Goal: Information Seeking & Learning: Understand process/instructions

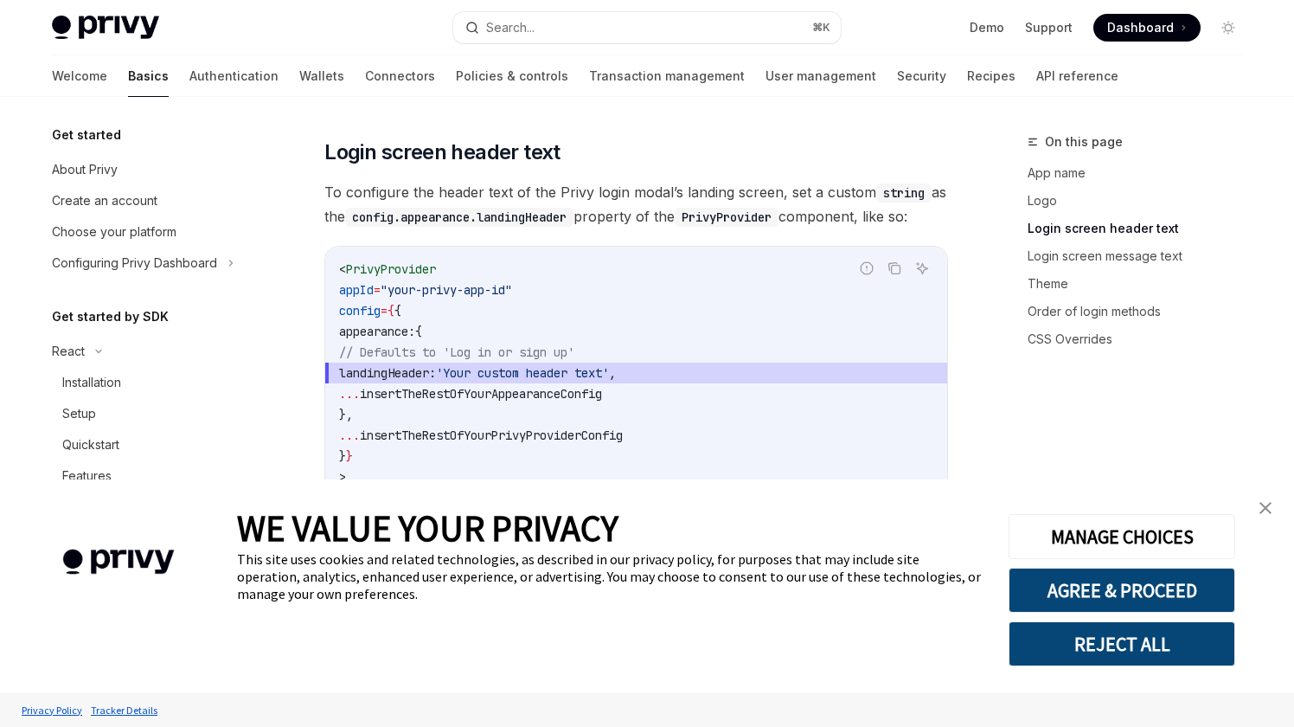
scroll to position [1331, 0]
click at [1092, 642] on button "REJECT ALL" at bounding box center [1122, 643] width 227 height 45
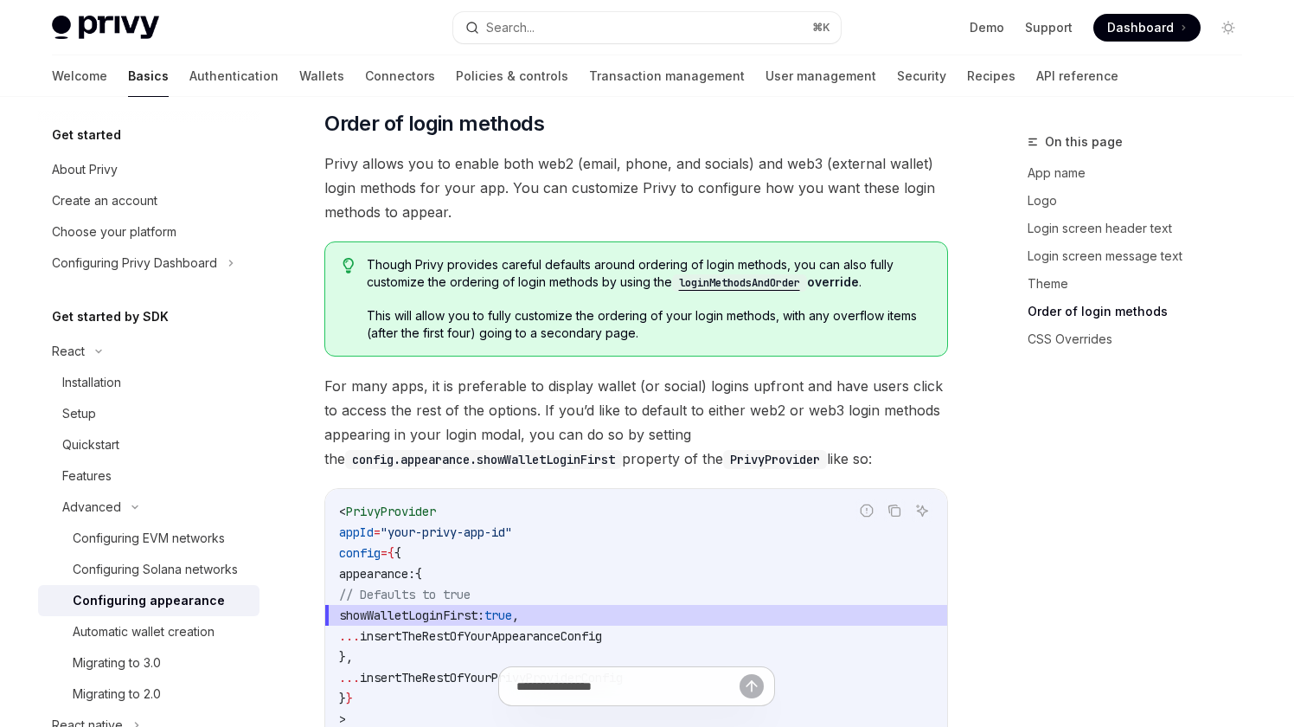
scroll to position [3330, 0]
click at [754, 276] on code "loginMethodsAndOrder" at bounding box center [739, 284] width 135 height 17
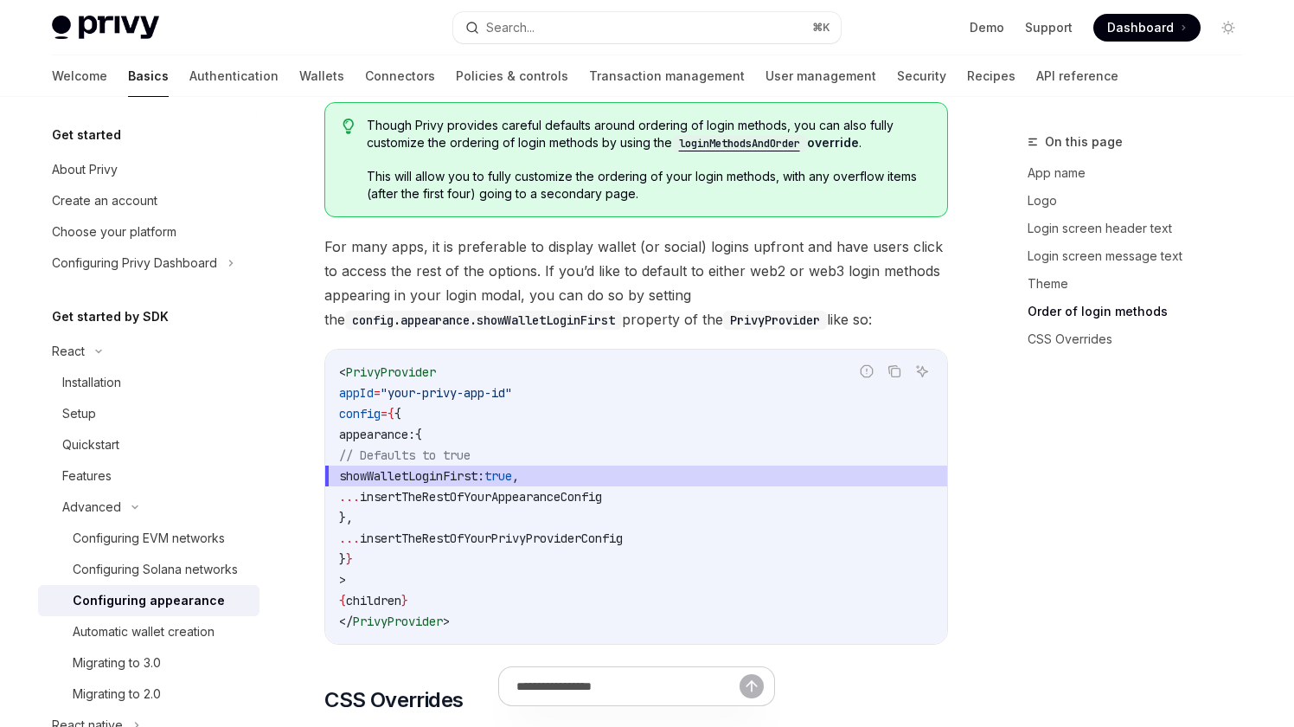
scroll to position [3478, 0]
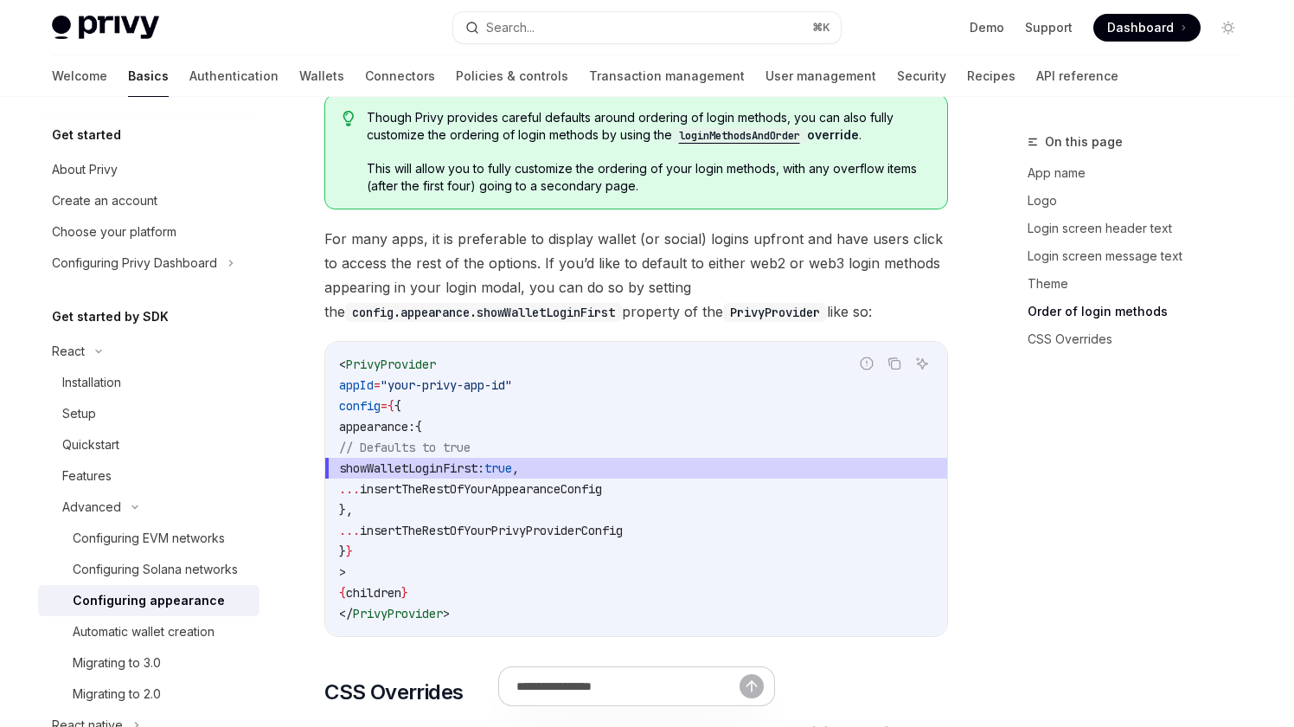
click at [1084, 307] on link "Order of login methods" at bounding box center [1142, 312] width 228 height 28
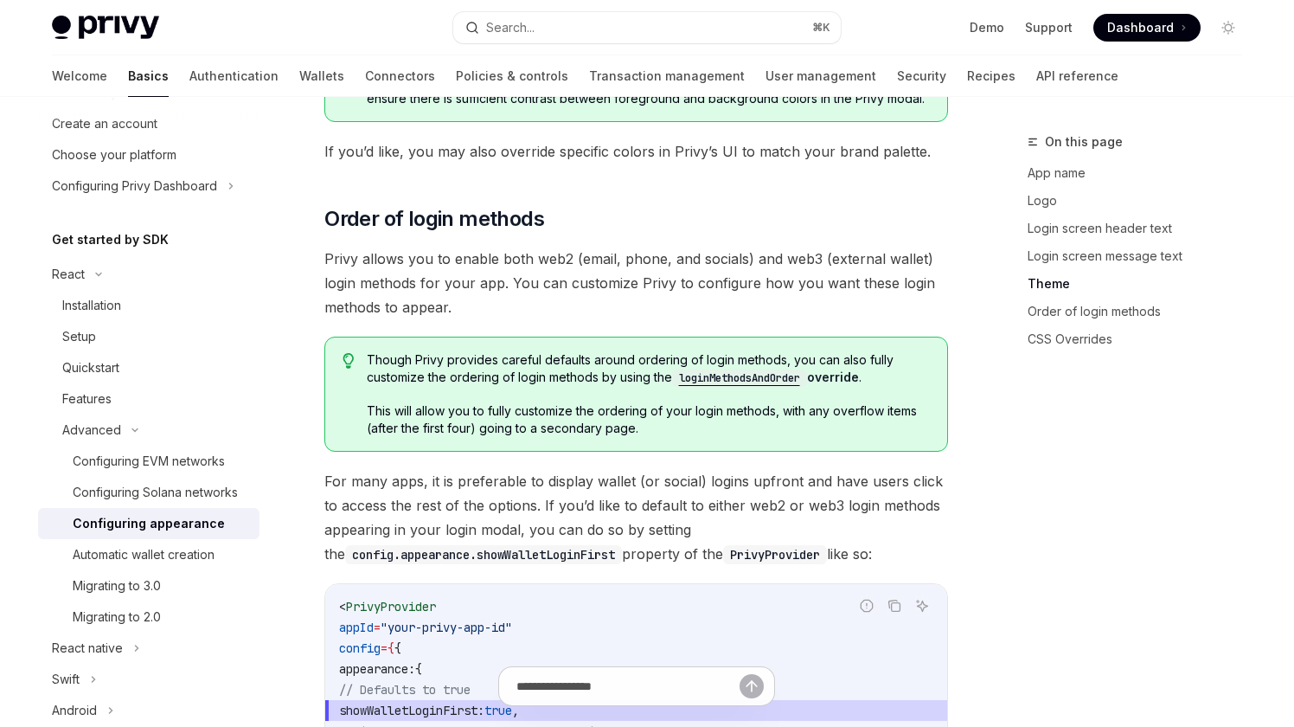
scroll to position [84, 0]
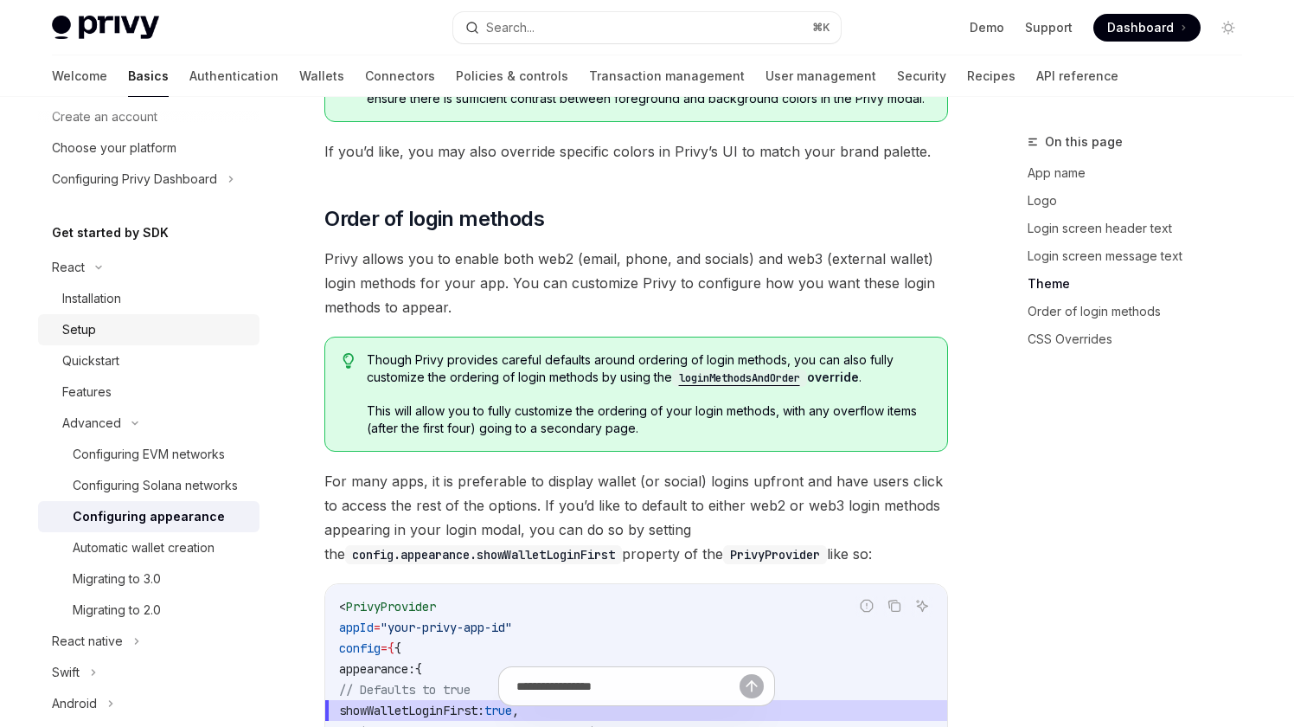
click at [189, 328] on div "Setup" at bounding box center [155, 329] width 187 height 21
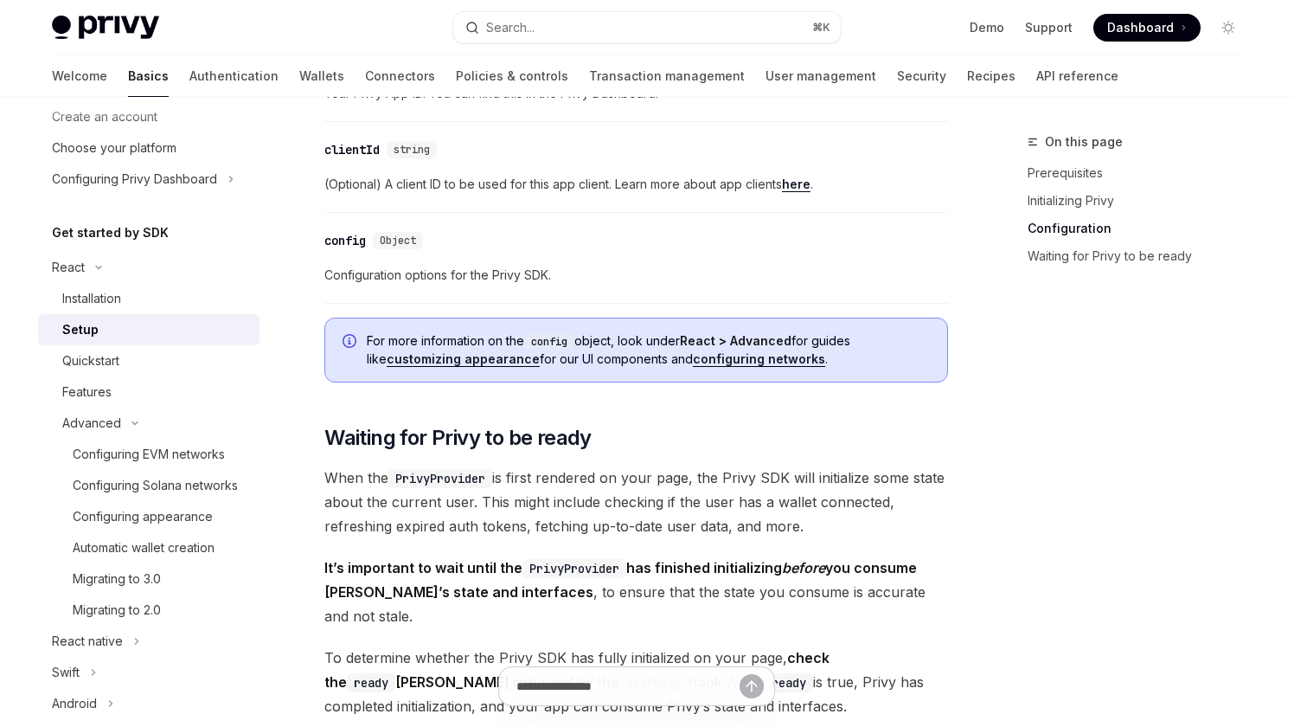
scroll to position [1333, 0]
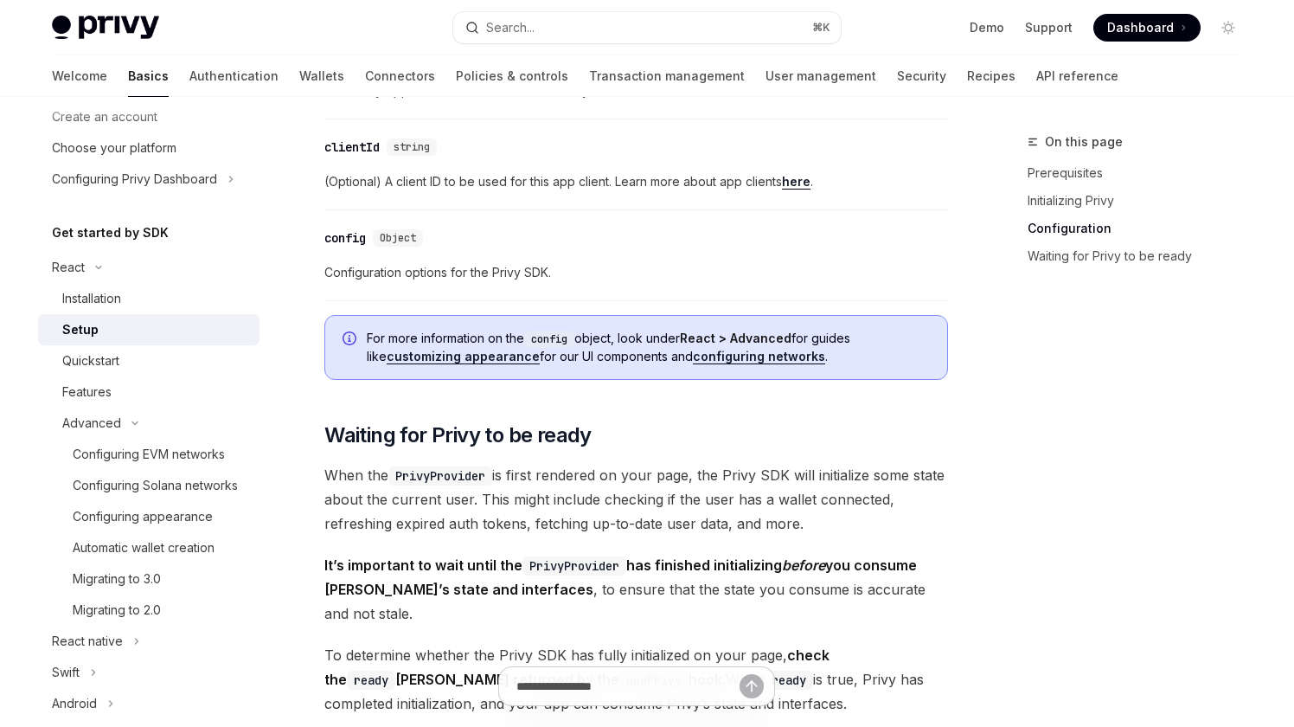
click at [465, 350] on link "customizing appearance" at bounding box center [463, 357] width 153 height 16
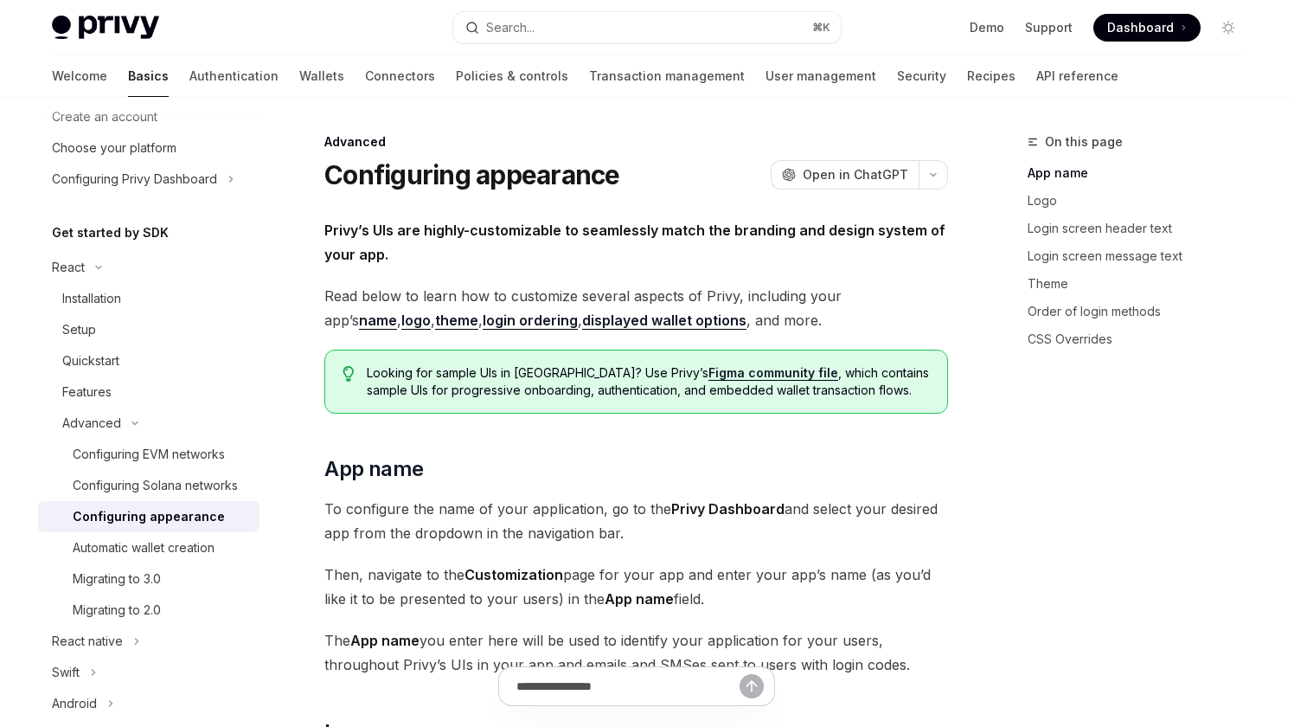
scroll to position [5, 0]
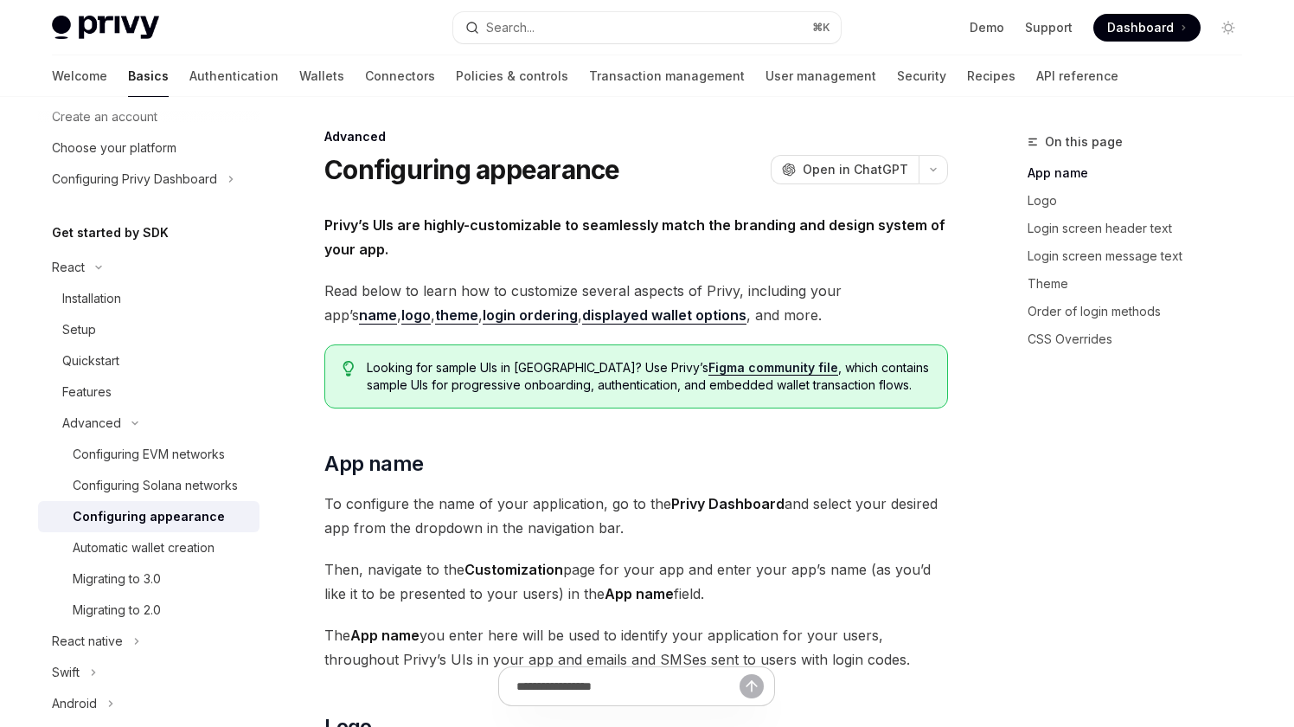
click at [582, 313] on link "displayed wallet options" at bounding box center [664, 315] width 164 height 18
click at [582, 315] on link "displayed wallet options" at bounding box center [664, 315] width 164 height 18
click at [483, 312] on link "login ordering" at bounding box center [530, 315] width 95 height 18
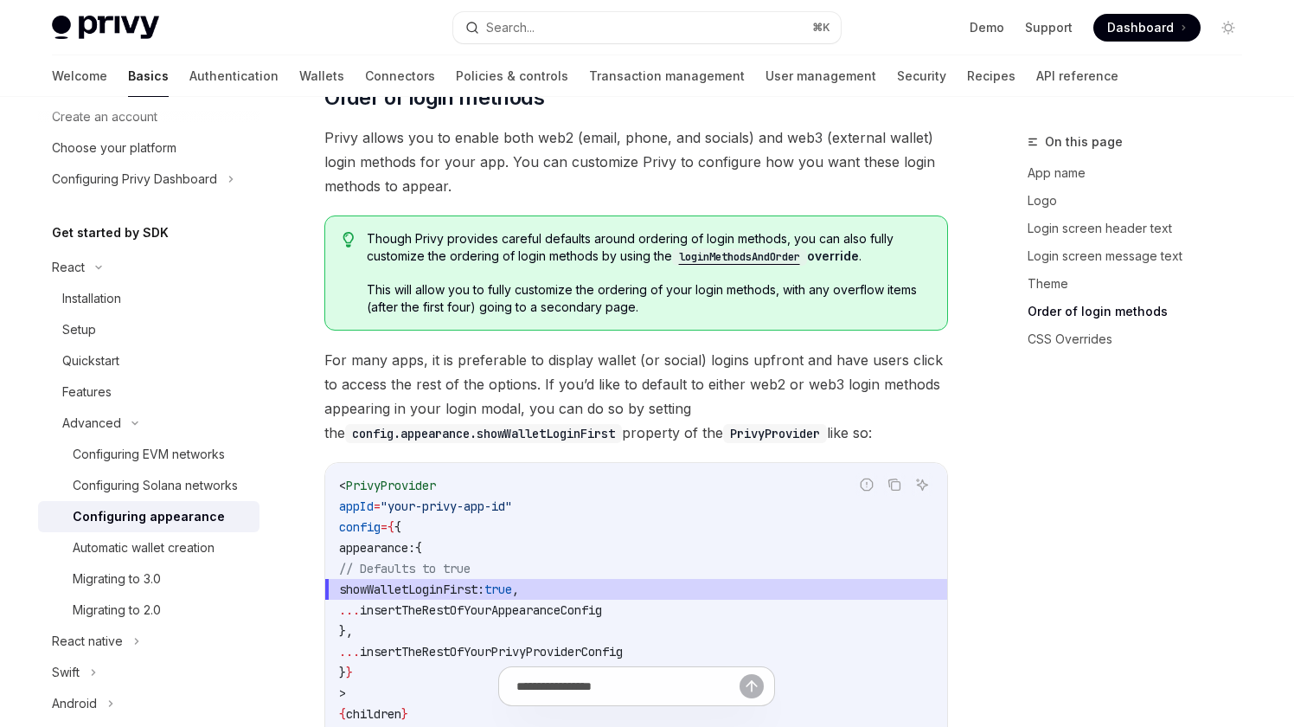
scroll to position [3358, 0]
click at [716, 243] on div "Though Privy provides careful defaults around ordering of login methods, you ca…" at bounding box center [648, 272] width 563 height 86
click at [725, 247] on code "loginMethodsAndOrder" at bounding box center [739, 255] width 135 height 17
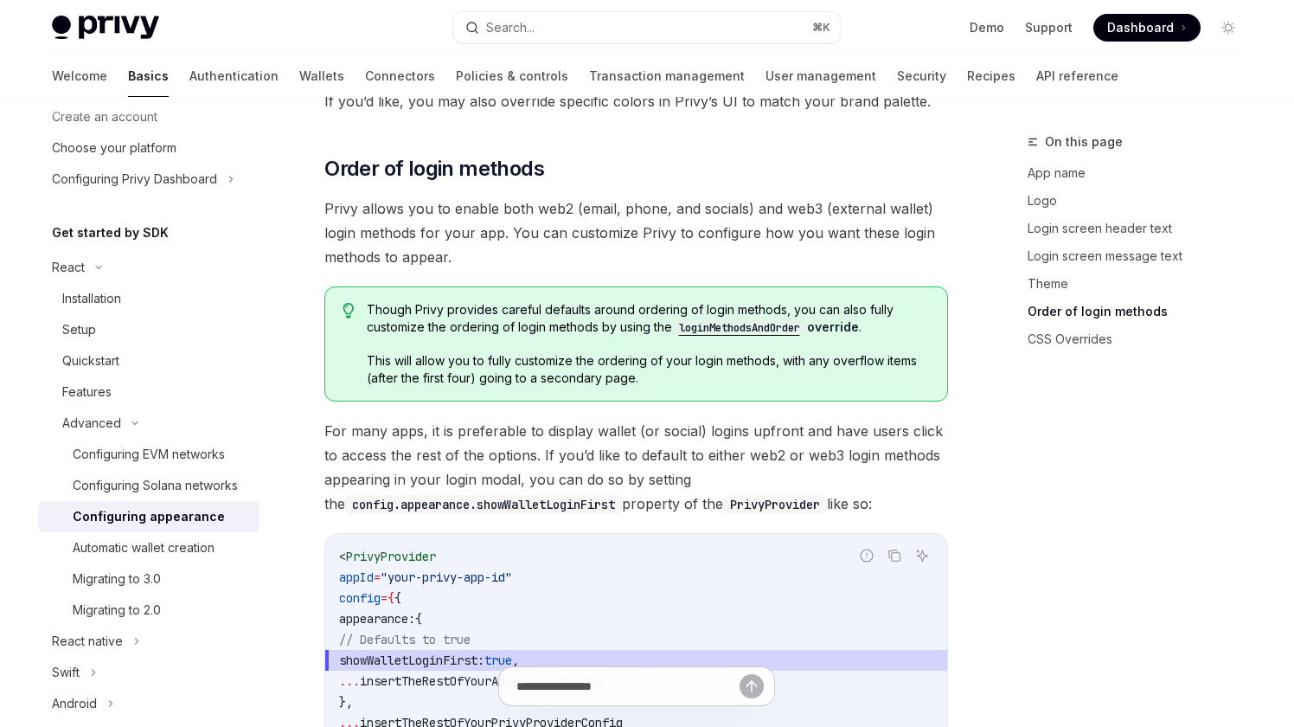
scroll to position [3285, 0]
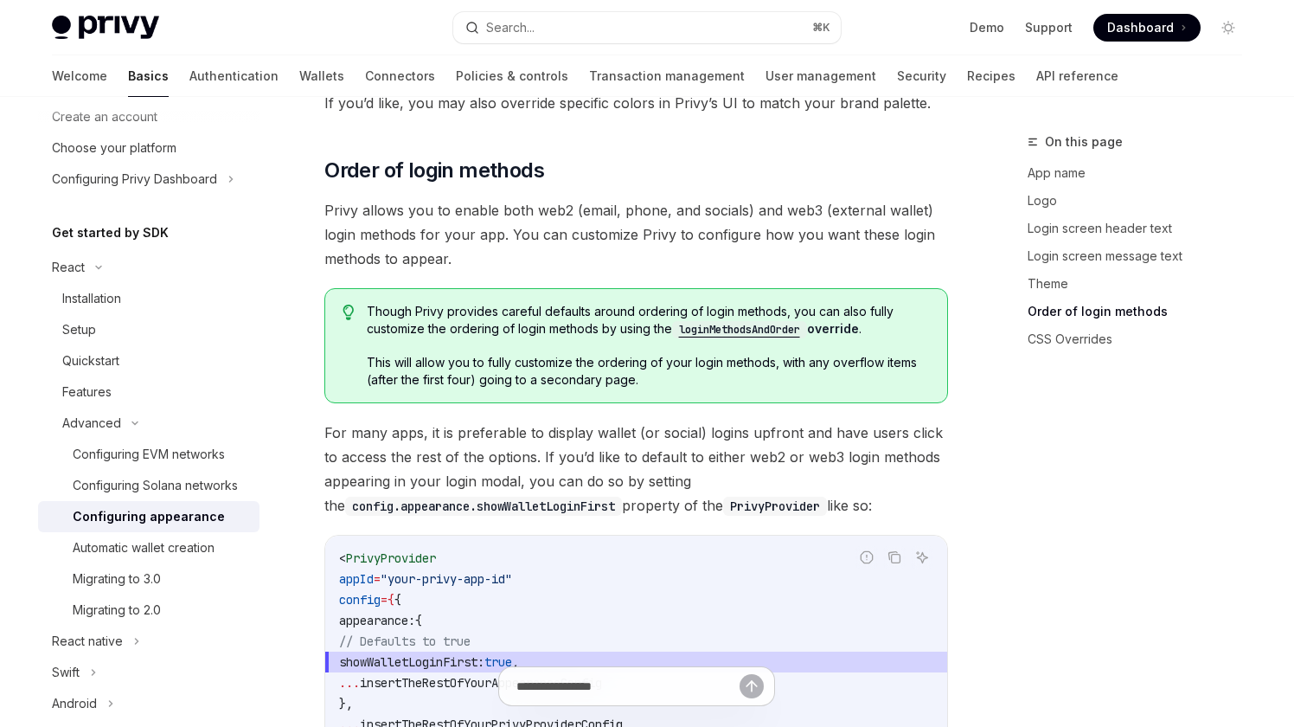
click at [734, 321] on code "loginMethodsAndOrder" at bounding box center [739, 329] width 135 height 17
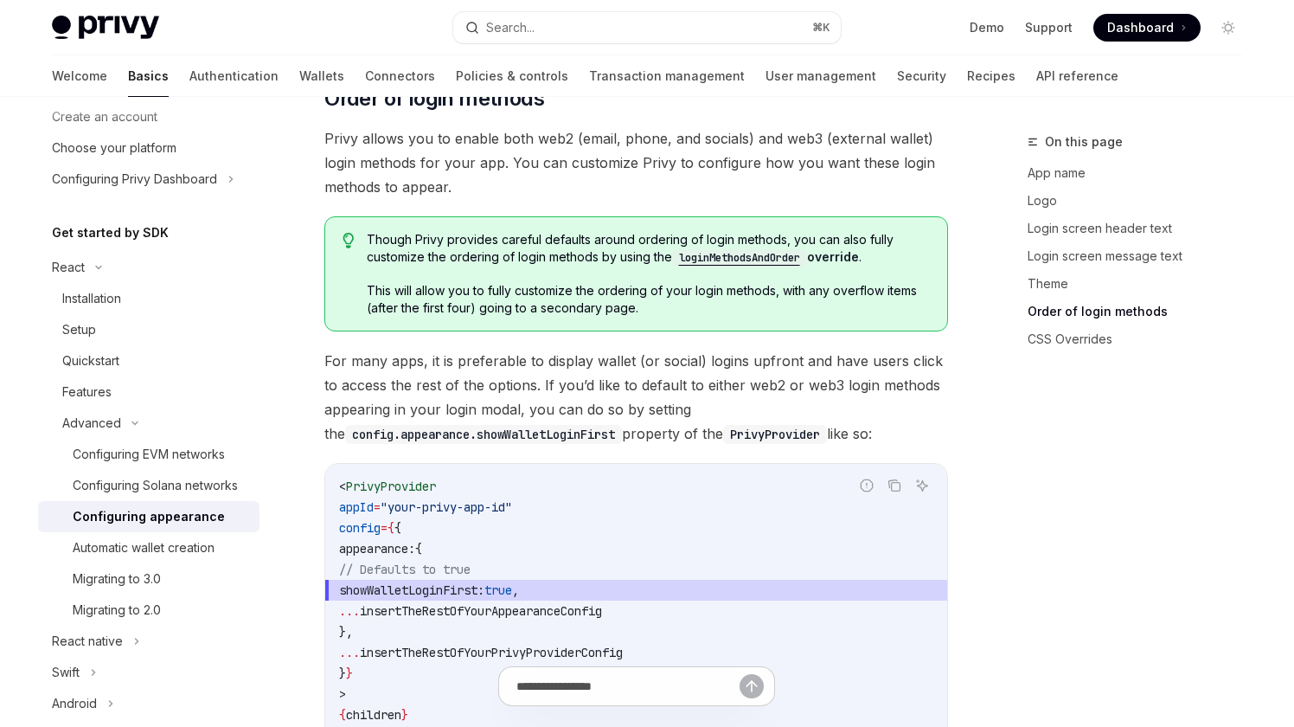
scroll to position [3361, 0]
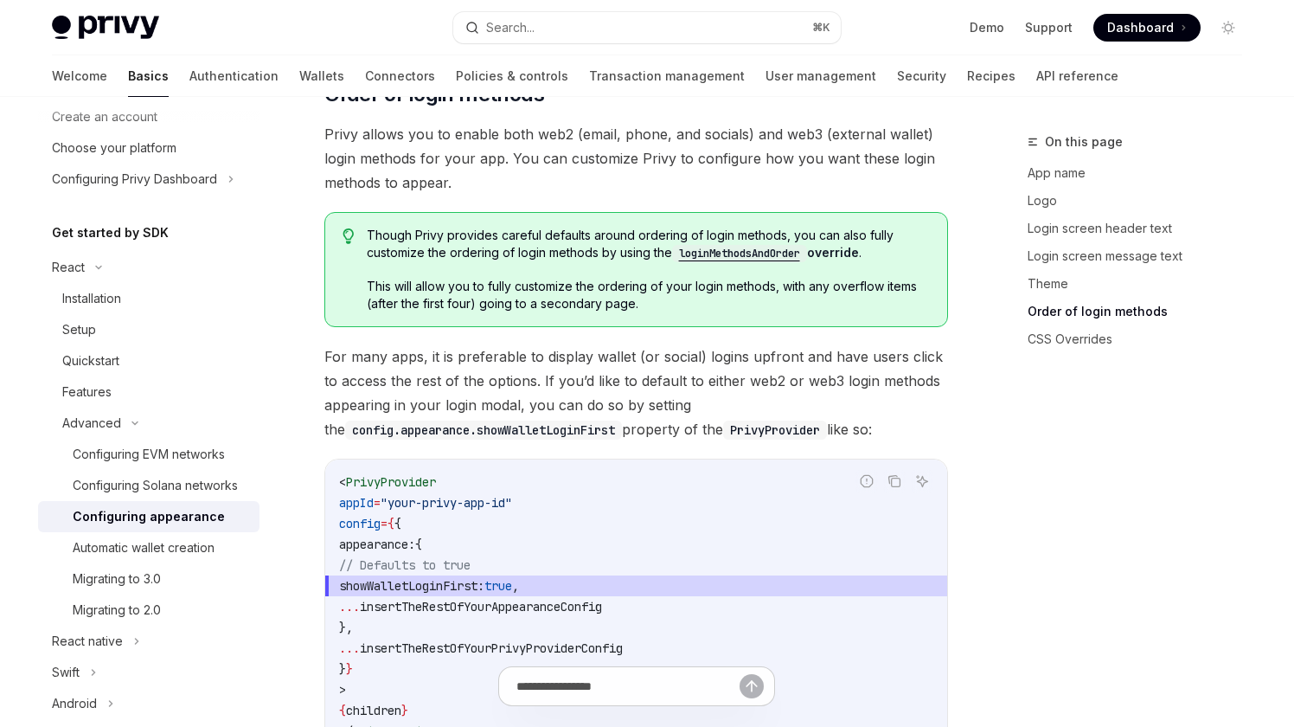
click at [746, 245] on code "loginMethodsAndOrder" at bounding box center [739, 253] width 135 height 17
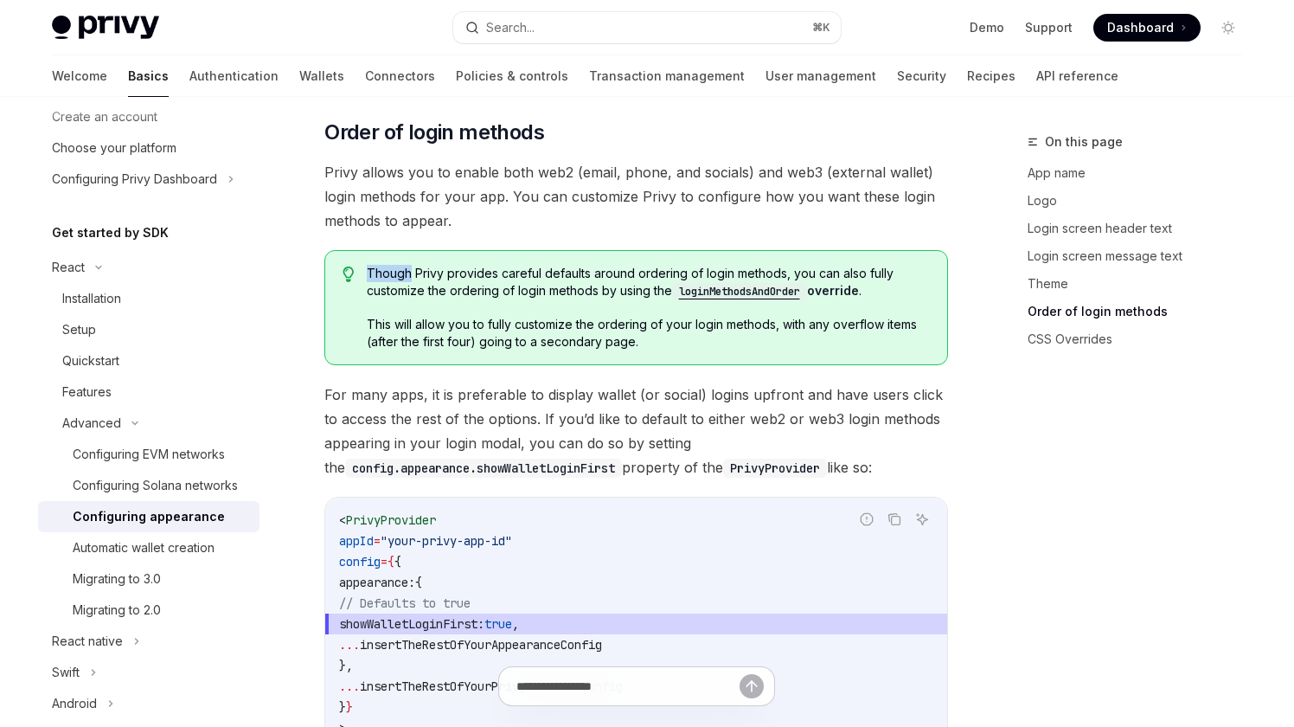
scroll to position [3324, 0]
click at [164, 355] on div "Quickstart" at bounding box center [155, 360] width 187 height 21
type textarea "*"
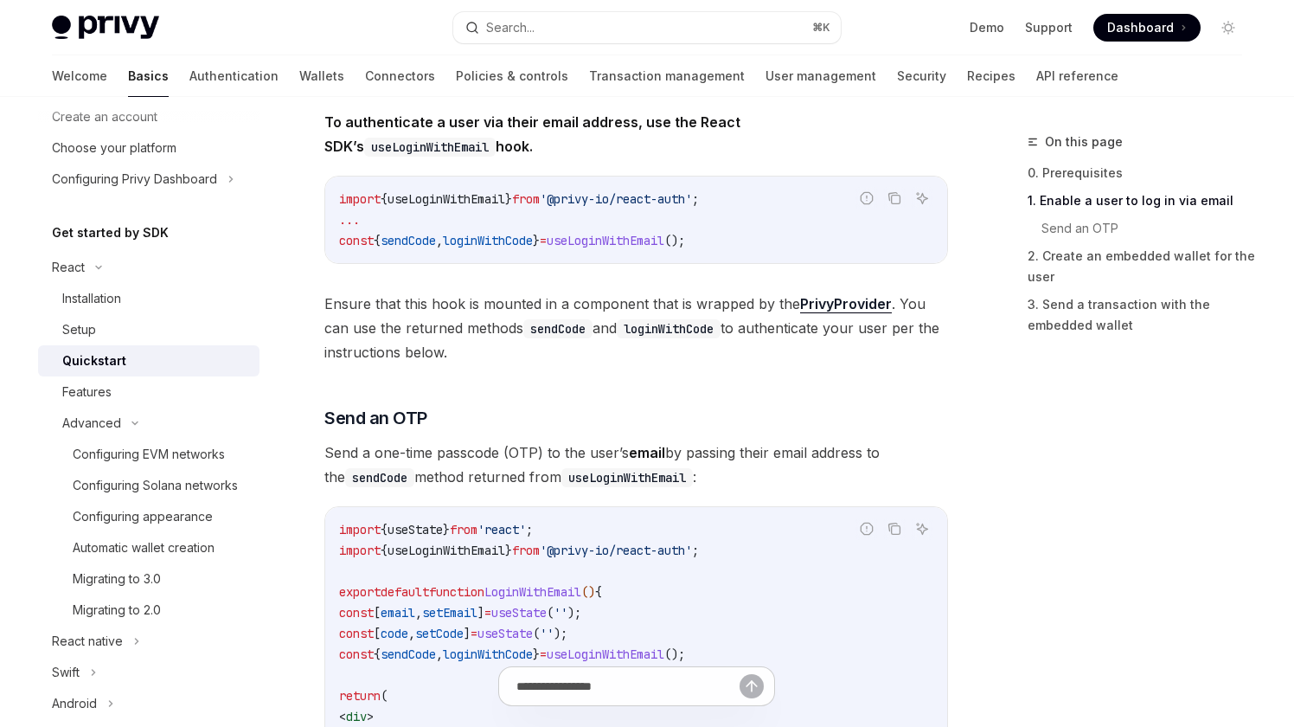
scroll to position [430, 0]
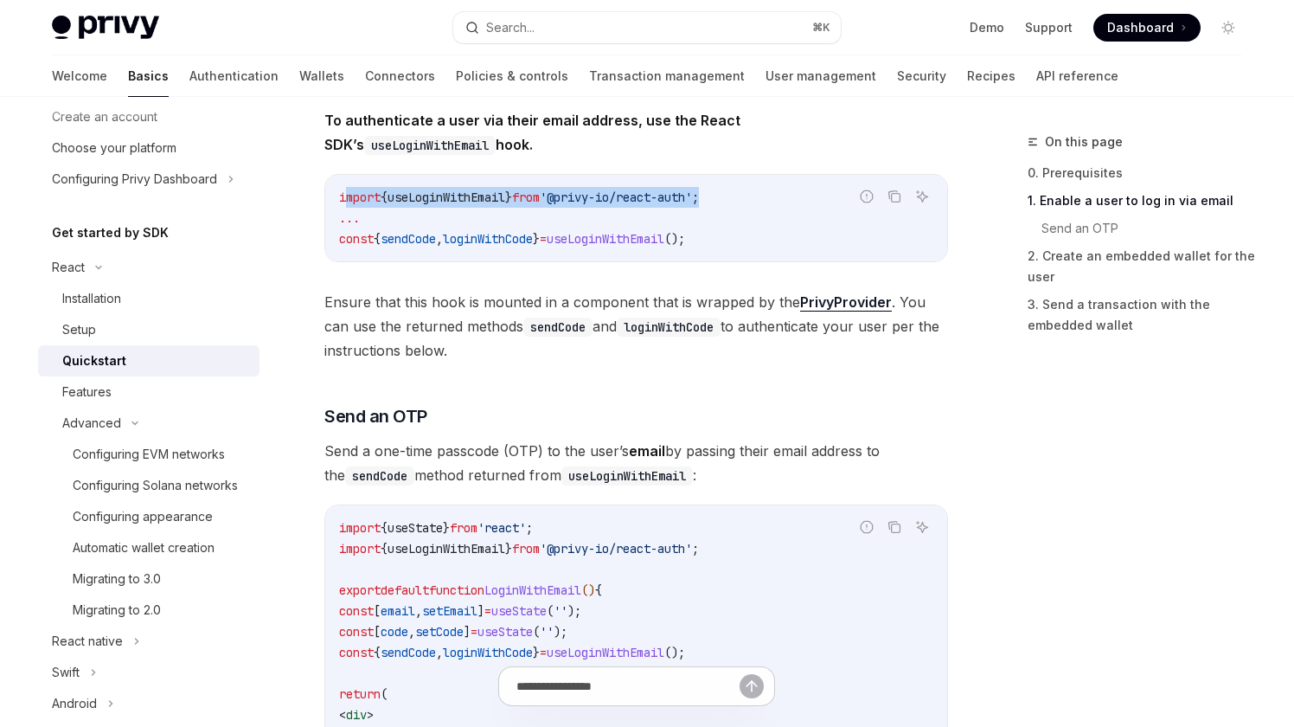
drag, startPoint x: 749, startPoint y: 198, endPoint x: 340, endPoint y: 198, distance: 409.3
click at [340, 198] on code "import { useLoginWithEmail } from '@privy-io/react-auth' ; ... const { sendCode…" at bounding box center [636, 218] width 594 height 62
copy span "import { useLoginWithEmail } from '@privy-io/react-auth' ;"
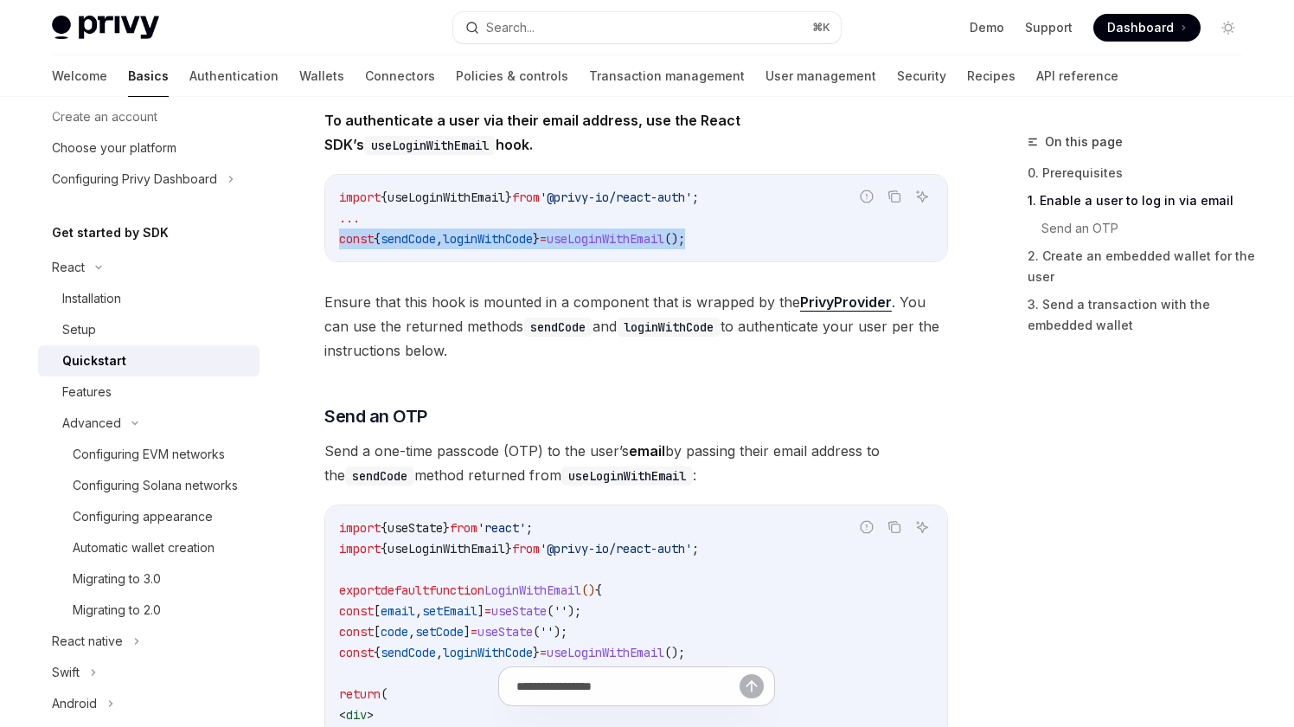
drag, startPoint x: 735, startPoint y: 236, endPoint x: 327, endPoint y: 241, distance: 408.4
click at [327, 241] on div "import { useLoginWithEmail } from '@privy-io/react-auth' ; ... const { sendCode…" at bounding box center [636, 218] width 622 height 87
copy span "const { sendCode , loginWithCode } = useLoginWithEmail ();"
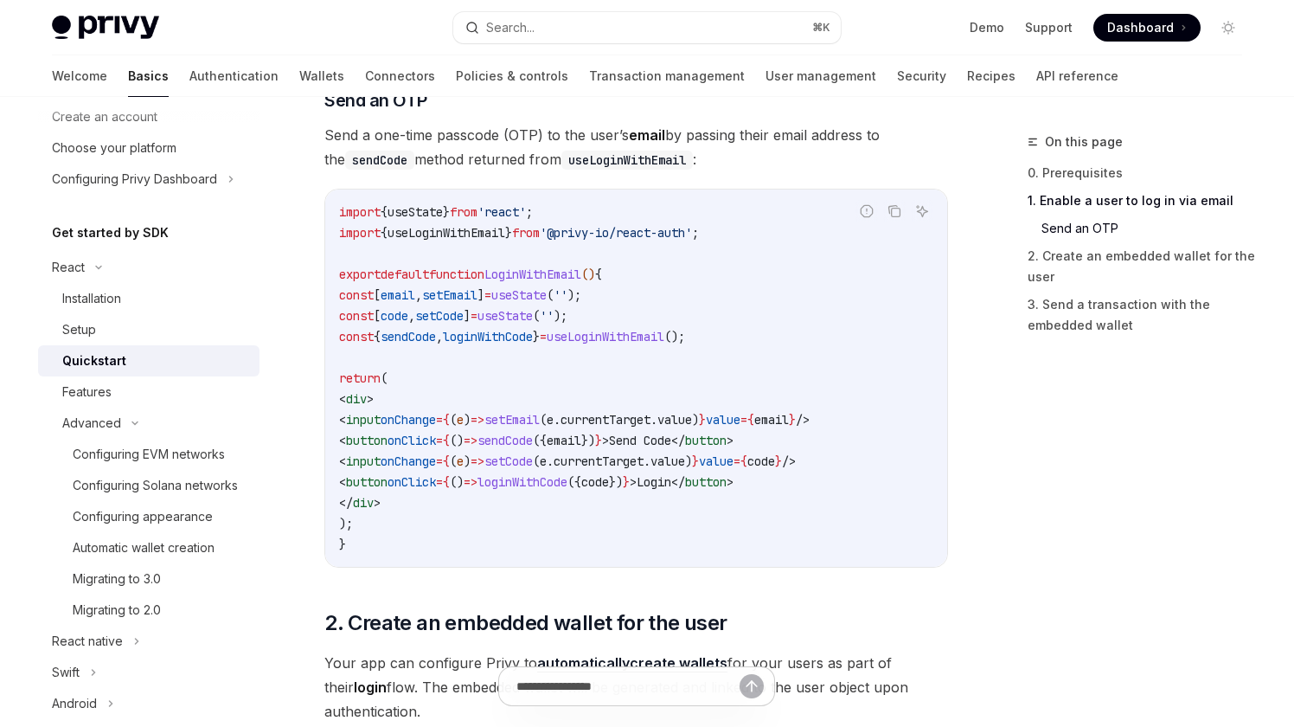
scroll to position [750, 0]
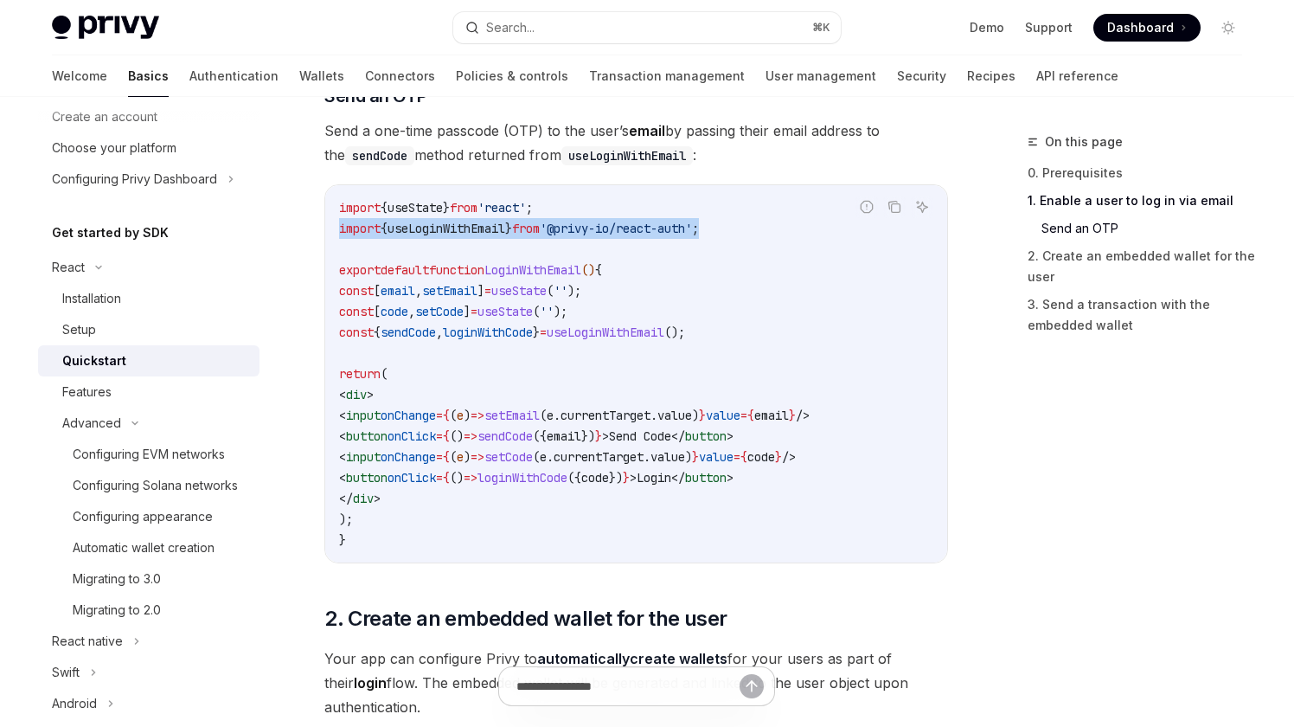
drag, startPoint x: 749, startPoint y: 227, endPoint x: 337, endPoint y: 228, distance: 412.7
click at [337, 228] on div "import { useState } from 'react' ; import { useLoginWithEmail } from '@privy-io…" at bounding box center [636, 373] width 622 height 377
copy span "import { useLoginWithEmail } from '@privy-io/react-auth' ;"
